Goal: Transaction & Acquisition: Purchase product/service

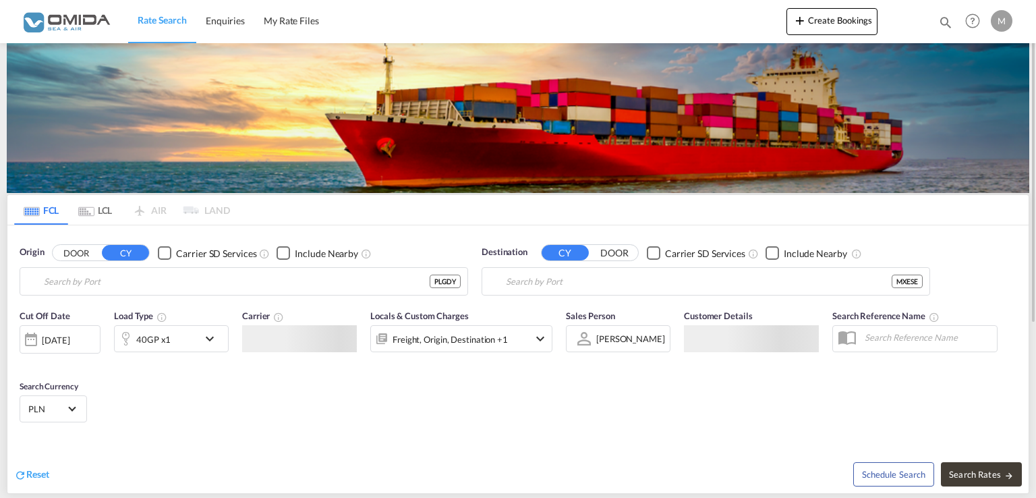
type input "Gdynia, PLGDY"
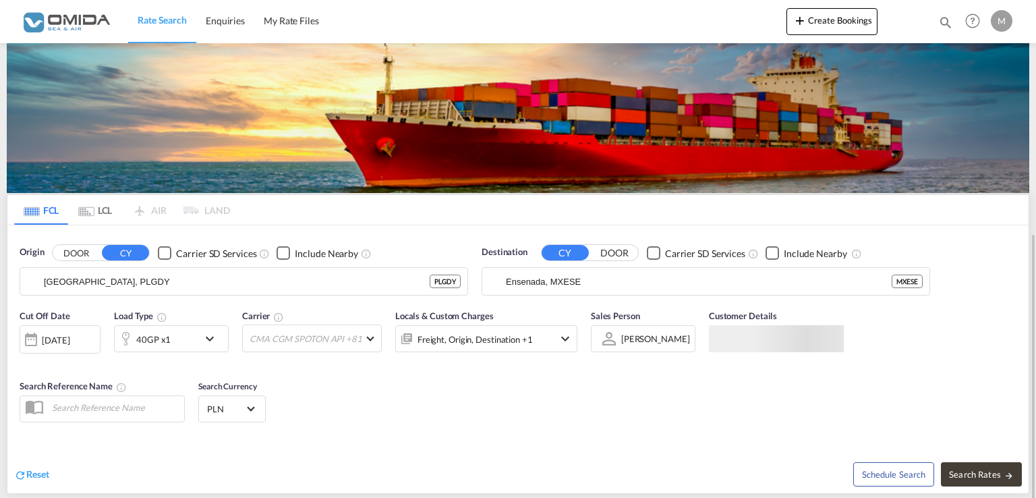
scroll to position [135, 0]
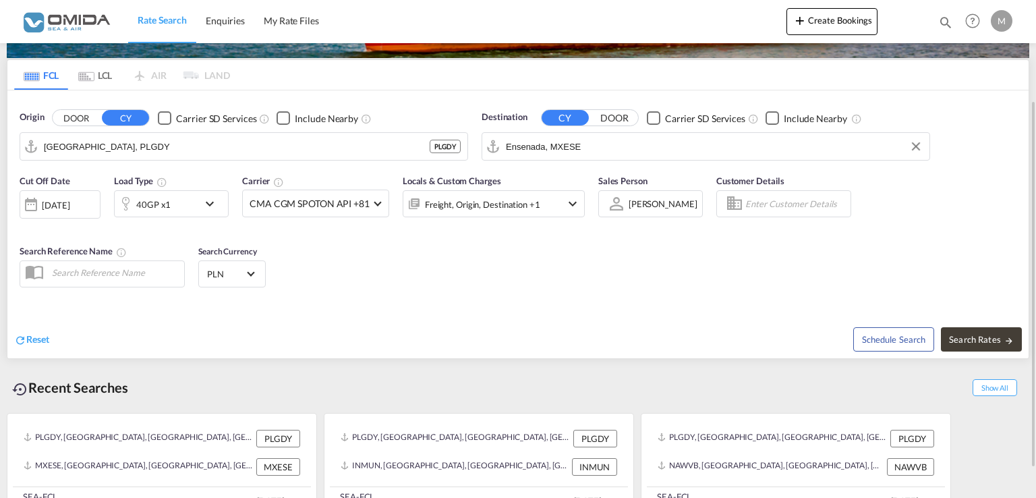
click at [602, 146] on input "Ensenada, MXESE" at bounding box center [714, 146] width 417 height 20
paste input "Marsaxlokk"
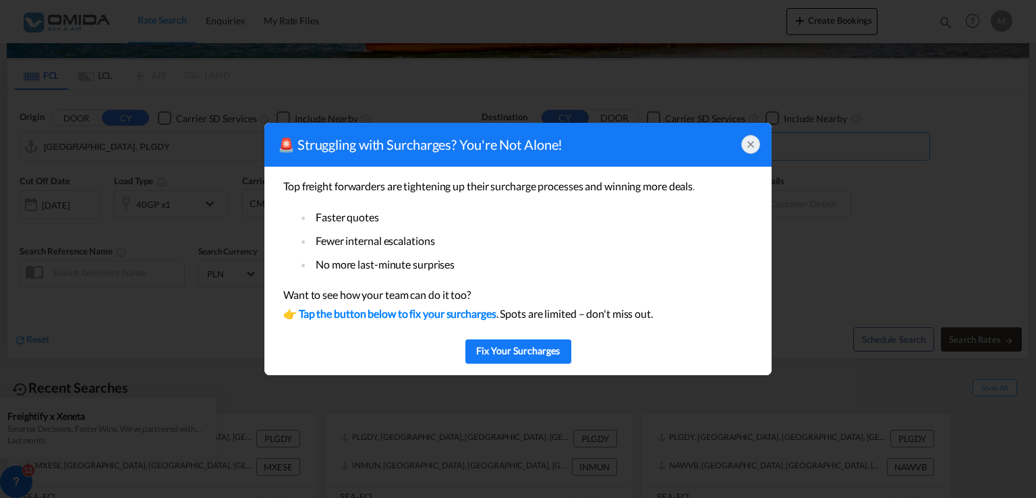
click at [745, 143] on icon at bounding box center [750, 144] width 11 height 11
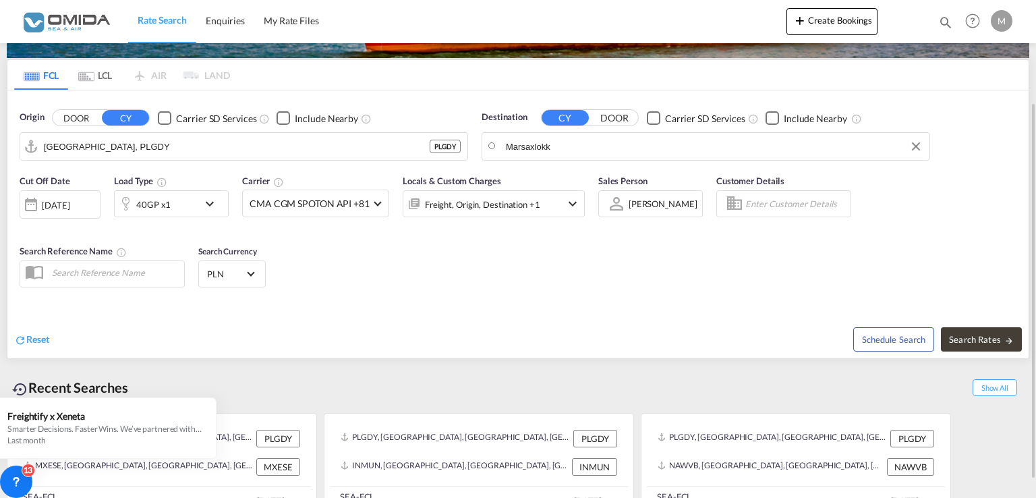
click at [553, 150] on body "Rate Search Enquiries My Rate Files Rate Search Enquiries My Rate Files" at bounding box center [518, 249] width 1036 height 498
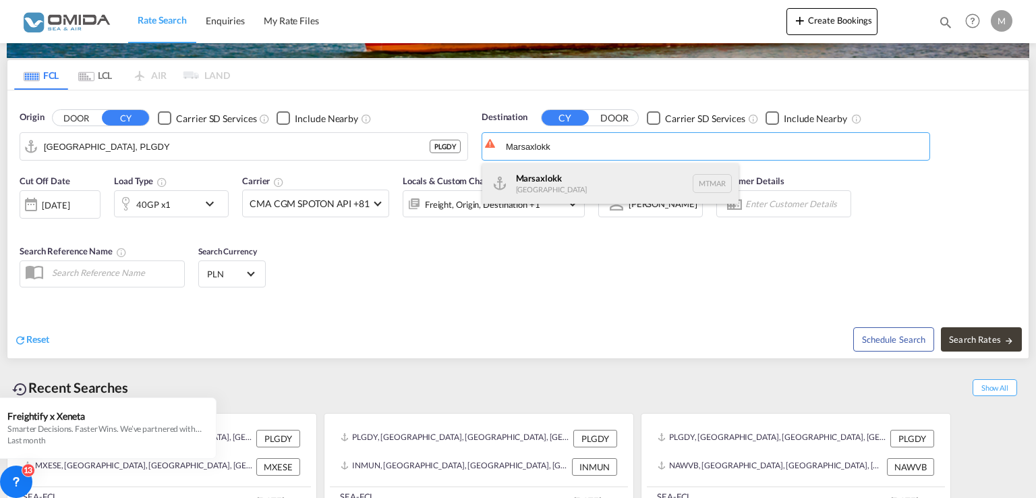
click at [536, 179] on div "Marsaxlokk Malta MTMAR" at bounding box center [610, 183] width 256 height 40
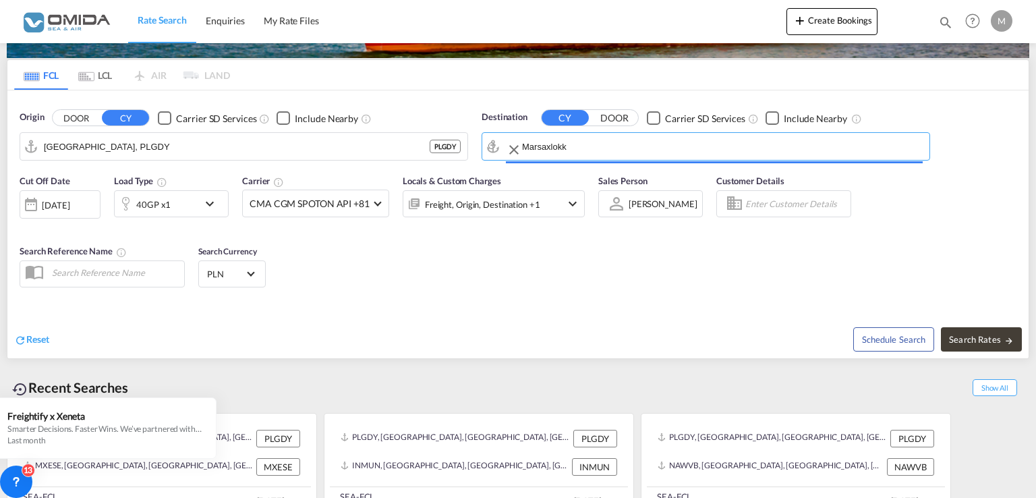
type input "Marsaxlokk, MTMAR"
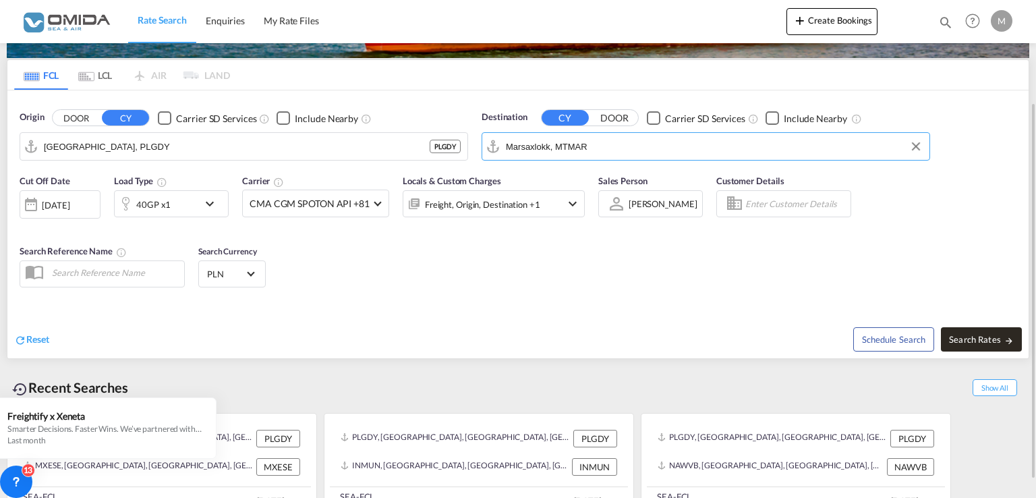
click at [1015, 338] on button "Search Rates" at bounding box center [981, 339] width 81 height 24
type input "PLGDY to MTMAR / 12 Aug 2025"
